Goal: Navigation & Orientation: Find specific page/section

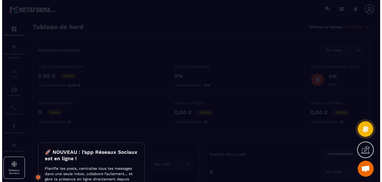
scroll to position [134, 0]
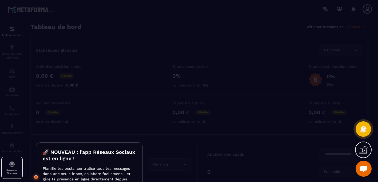
click at [118, 113] on div at bounding box center [189, 91] width 378 height 182
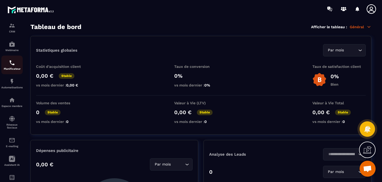
scroll to position [64, 0]
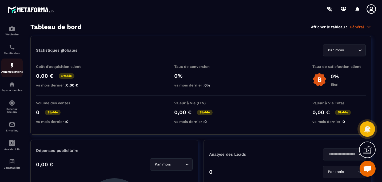
click at [15, 67] on div "Automatisations" at bounding box center [11, 68] width 21 height 11
click at [15, 89] on p "Espace membre" at bounding box center [11, 90] width 21 height 3
click at [10, 129] on p "E-mailing" at bounding box center [11, 130] width 21 height 3
click at [15, 148] on p "Assistant IA" at bounding box center [11, 149] width 21 height 3
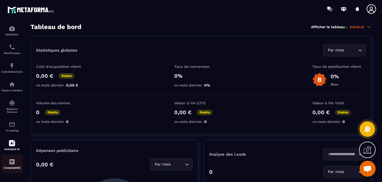
click at [11, 172] on link "Comptabilité" at bounding box center [11, 164] width 21 height 19
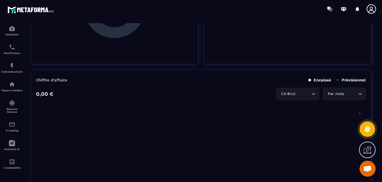
scroll to position [0, 0]
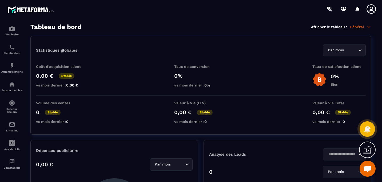
click at [370, 9] on icon at bounding box center [371, 9] width 11 height 11
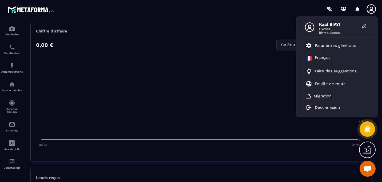
scroll to position [254, 0]
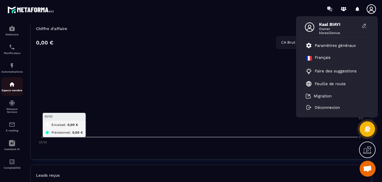
click at [14, 87] on div "Espace membre" at bounding box center [11, 86] width 21 height 11
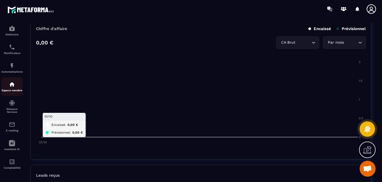
click at [14, 87] on div "Espace membre" at bounding box center [11, 86] width 21 height 11
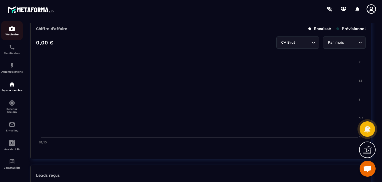
click at [13, 28] on img at bounding box center [12, 28] width 6 height 6
click at [11, 70] on p "Automatisations" at bounding box center [11, 71] width 21 height 3
click at [371, 12] on icon at bounding box center [371, 9] width 11 height 11
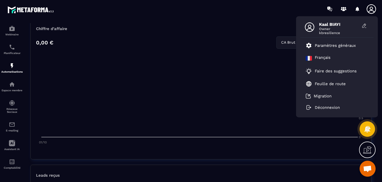
click at [329, 32] on span "kbresilience" at bounding box center [339, 33] width 40 height 4
click at [9, 48] on div "Planificateur" at bounding box center [11, 49] width 21 height 11
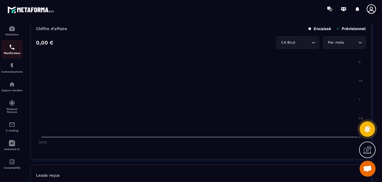
click at [9, 48] on div "Planificateur" at bounding box center [11, 49] width 21 height 11
click at [13, 66] on img at bounding box center [12, 66] width 6 height 6
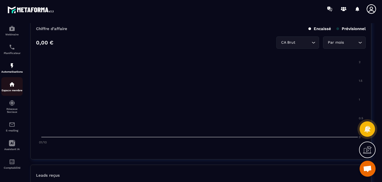
click at [12, 87] on div "Espace membre" at bounding box center [11, 86] width 21 height 11
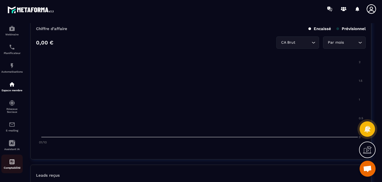
click at [10, 163] on img at bounding box center [12, 162] width 6 height 6
click at [369, 151] on icon at bounding box center [367, 150] width 9 height 9
